Goal: Communication & Community: Share content

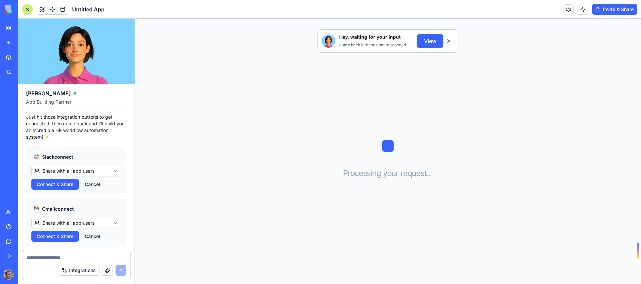
scroll to position [234, 0]
click at [95, 178] on button "Cancel" at bounding box center [92, 183] width 22 height 11
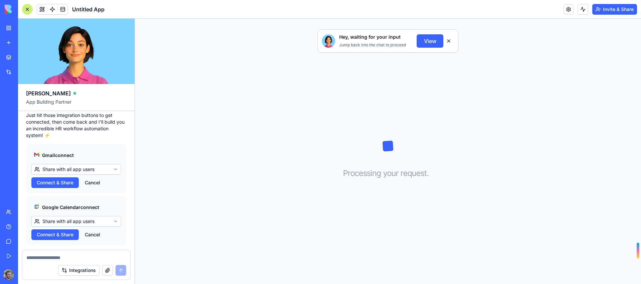
scroll to position [233, 0]
click at [52, 180] on span "Connect & Share" at bounding box center [55, 183] width 37 height 7
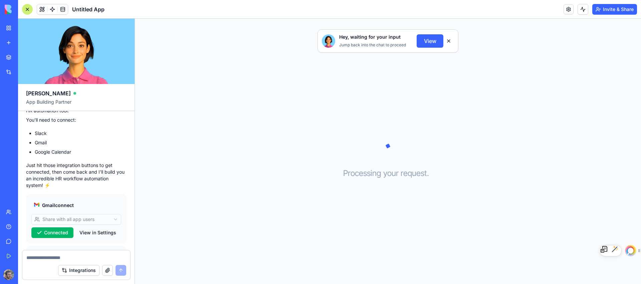
scroll to position [233, 0]
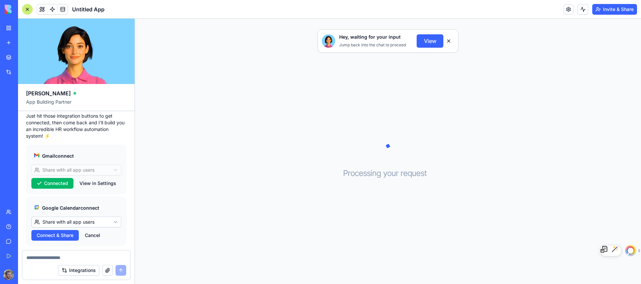
click at [58, 232] on span "Connect & Share" at bounding box center [55, 235] width 37 height 7
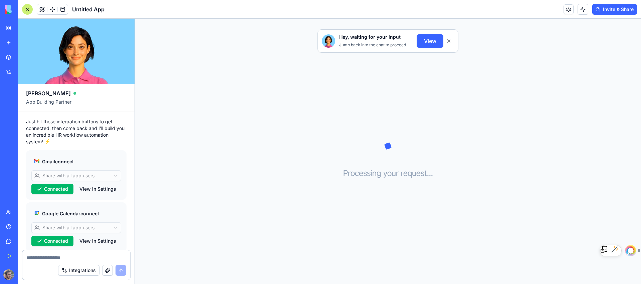
scroll to position [233, 0]
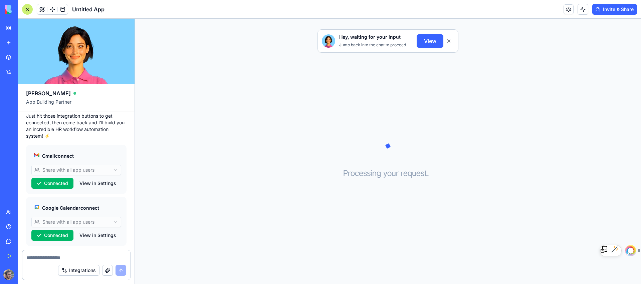
click at [429, 43] on button "View" at bounding box center [429, 40] width 27 height 13
click at [45, 263] on div "Integrations" at bounding box center [76, 270] width 108 height 19
click at [44, 260] on textarea at bounding box center [76, 258] width 100 height 7
click at [424, 42] on button "View" at bounding box center [429, 40] width 27 height 13
click at [447, 42] on button at bounding box center [448, 41] width 11 height 11
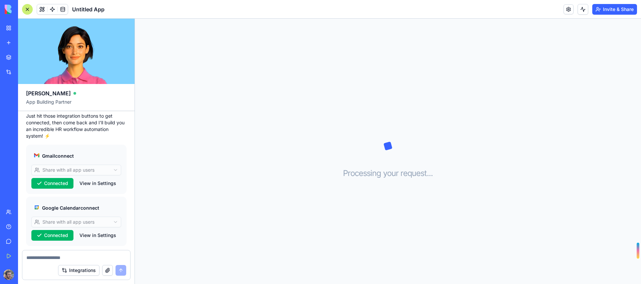
click at [354, 169] on h3 "Processing your request . . ." at bounding box center [388, 173] width 90 height 11
click at [42, 258] on textarea at bounding box center [76, 258] width 100 height 7
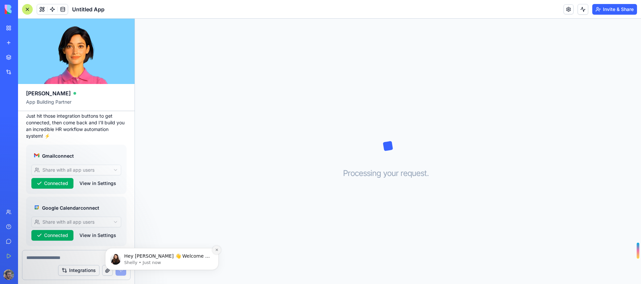
click at [216, 250] on icon "Dismiss notification" at bounding box center [217, 250] width 4 height 4
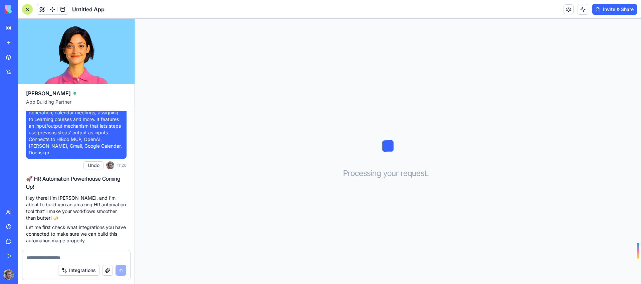
scroll to position [0, 0]
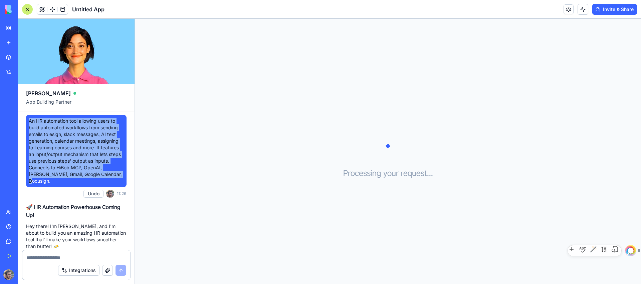
drag, startPoint x: 116, startPoint y: 177, endPoint x: 28, endPoint y: 122, distance: 104.0
click at [28, 122] on div "An HR automation tool allowing users to build automated workflows from sending …" at bounding box center [76, 151] width 100 height 72
copy span "An HR automation tool allowing users to build automated workflows from sending …"
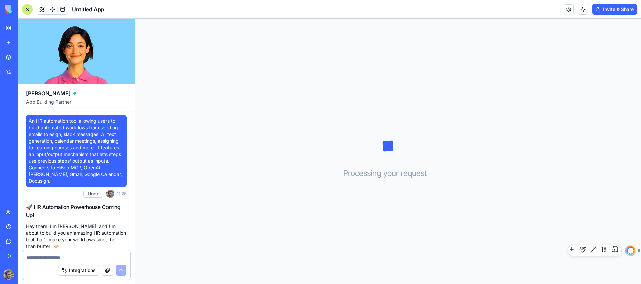
click at [192, 136] on div "Processing your request . . ." at bounding box center [388, 152] width 506 height 266
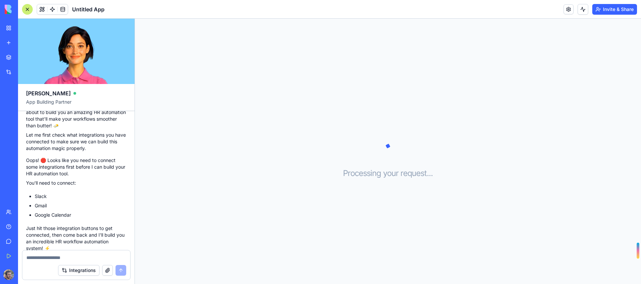
scroll to position [233, 0]
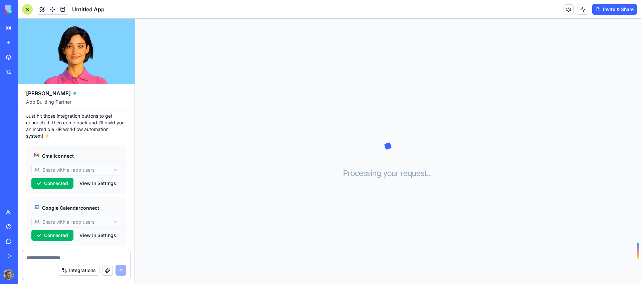
click at [54, 258] on textarea at bounding box center [76, 258] width 100 height 7
click at [11, 9] on img at bounding box center [25, 9] width 41 height 9
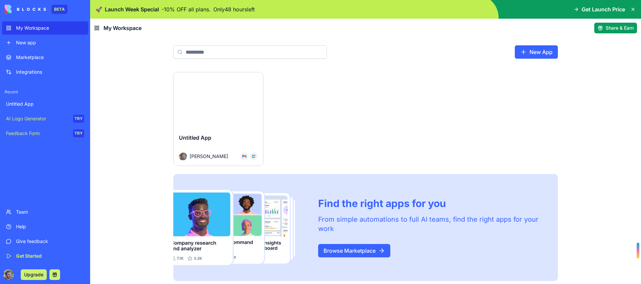
click at [243, 82] on div "Launch" at bounding box center [218, 100] width 89 height 56
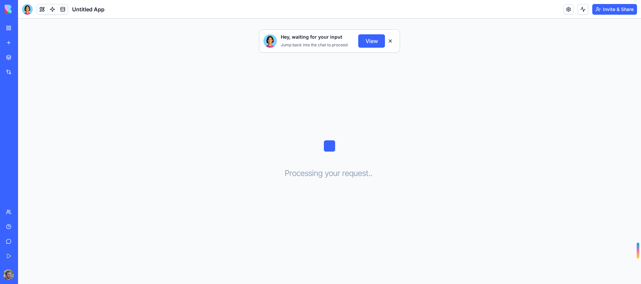
click at [372, 42] on button "View" at bounding box center [371, 40] width 27 height 13
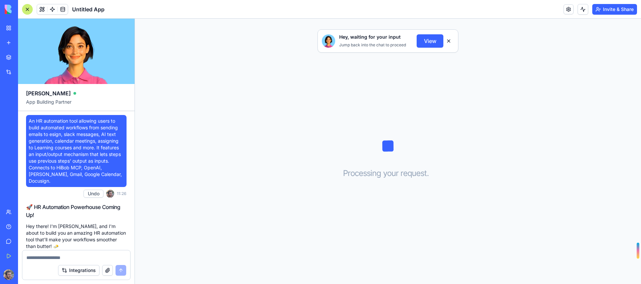
click at [97, 190] on button "Undo" at bounding box center [93, 194] width 20 height 8
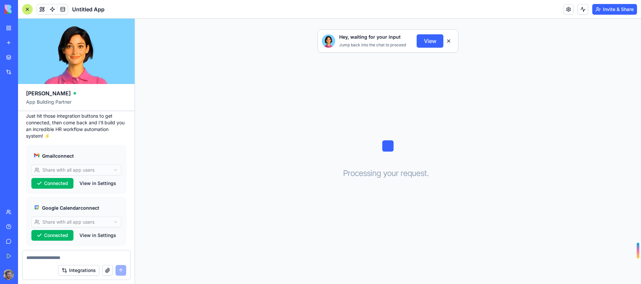
click at [453, 41] on button at bounding box center [448, 41] width 11 height 11
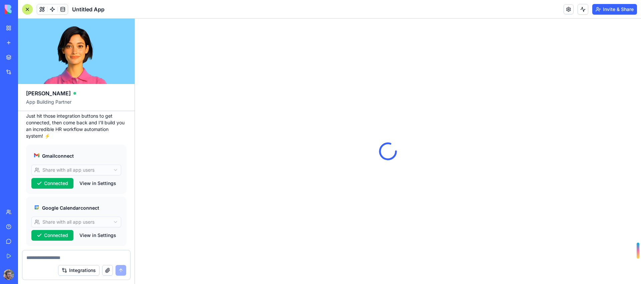
click at [53, 254] on div at bounding box center [76, 256] width 108 height 11
click at [53, 257] on textarea at bounding box center [76, 258] width 100 height 7
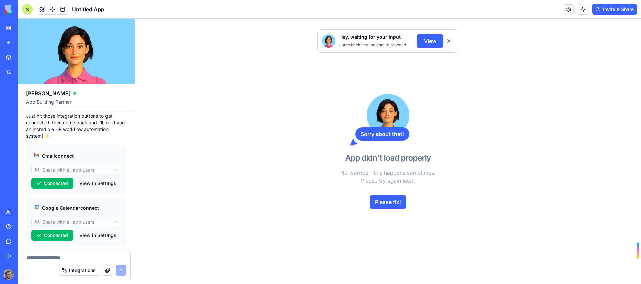
paste textarea "**********"
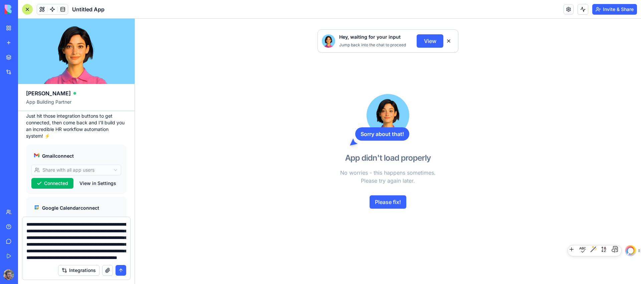
scroll to position [1, 0]
click at [71, 237] on textarea "**********" at bounding box center [76, 241] width 100 height 40
click at [72, 237] on textarea "**********" at bounding box center [76, 241] width 100 height 40
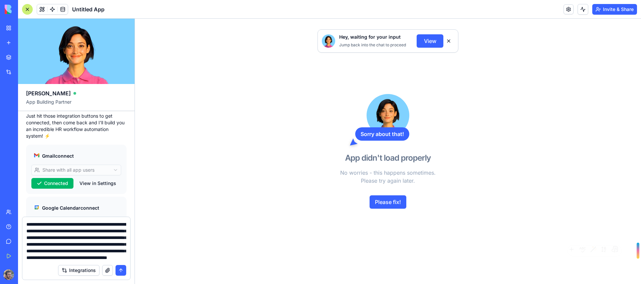
click at [72, 237] on textarea "**********" at bounding box center [76, 241] width 100 height 40
drag, startPoint x: 115, startPoint y: 241, endPoint x: 62, endPoint y: 242, distance: 53.7
click at [62, 242] on textarea "**********" at bounding box center [76, 241] width 100 height 40
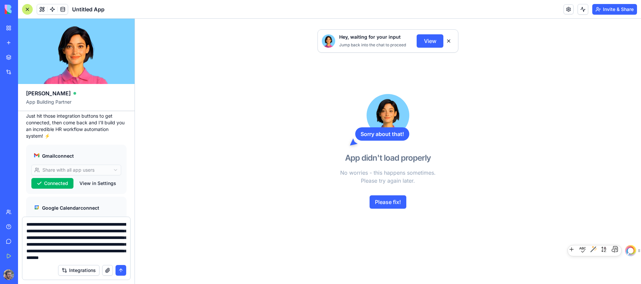
scroll to position [13, 0]
click at [78, 252] on textarea "**********" at bounding box center [76, 241] width 100 height 40
type textarea "**********"
click at [121, 269] on button "submit" at bounding box center [120, 270] width 11 height 11
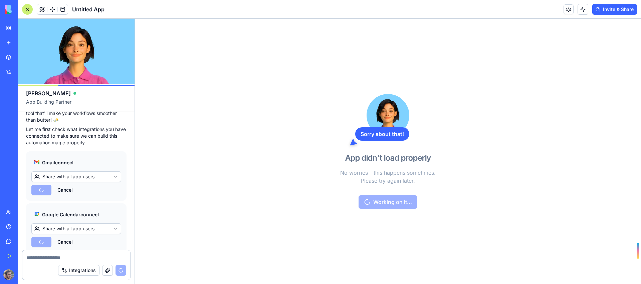
scroll to position [591, 0]
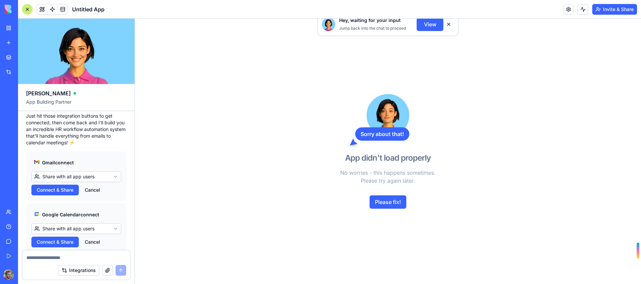
click at [45, 187] on span "Connect & Share" at bounding box center [55, 190] width 37 height 7
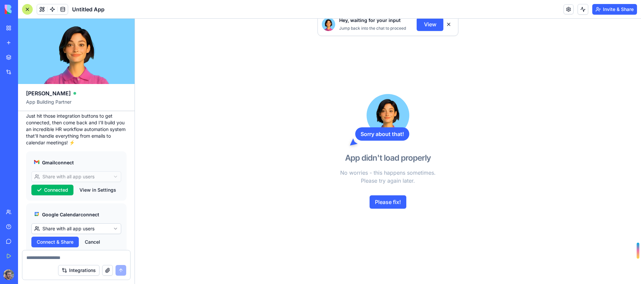
click at [47, 237] on button "Connect & Share" at bounding box center [54, 242] width 47 height 11
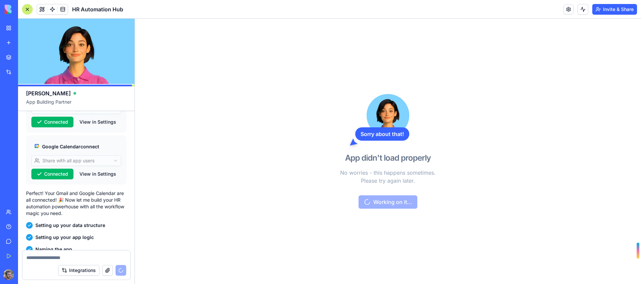
scroll to position [750, 0]
